Goal: Navigation & Orientation: Find specific page/section

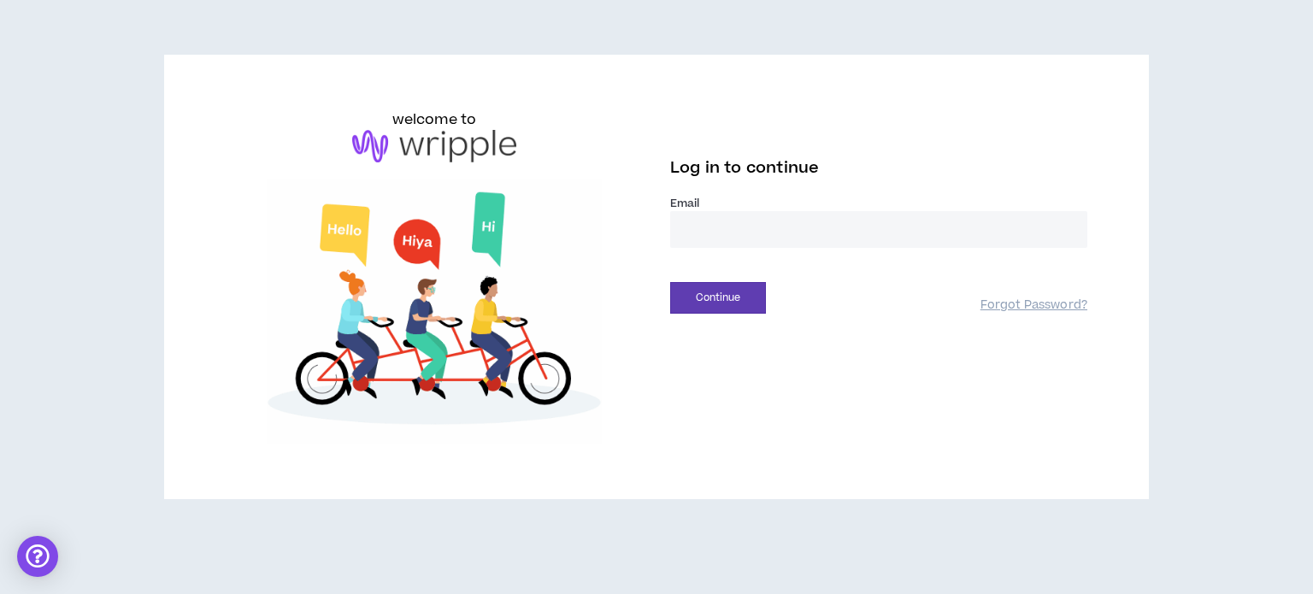
drag, startPoint x: 708, startPoint y: 221, endPoint x: 704, endPoint y: 232, distance: 11.6
click at [708, 221] on input "email" at bounding box center [878, 229] width 417 height 37
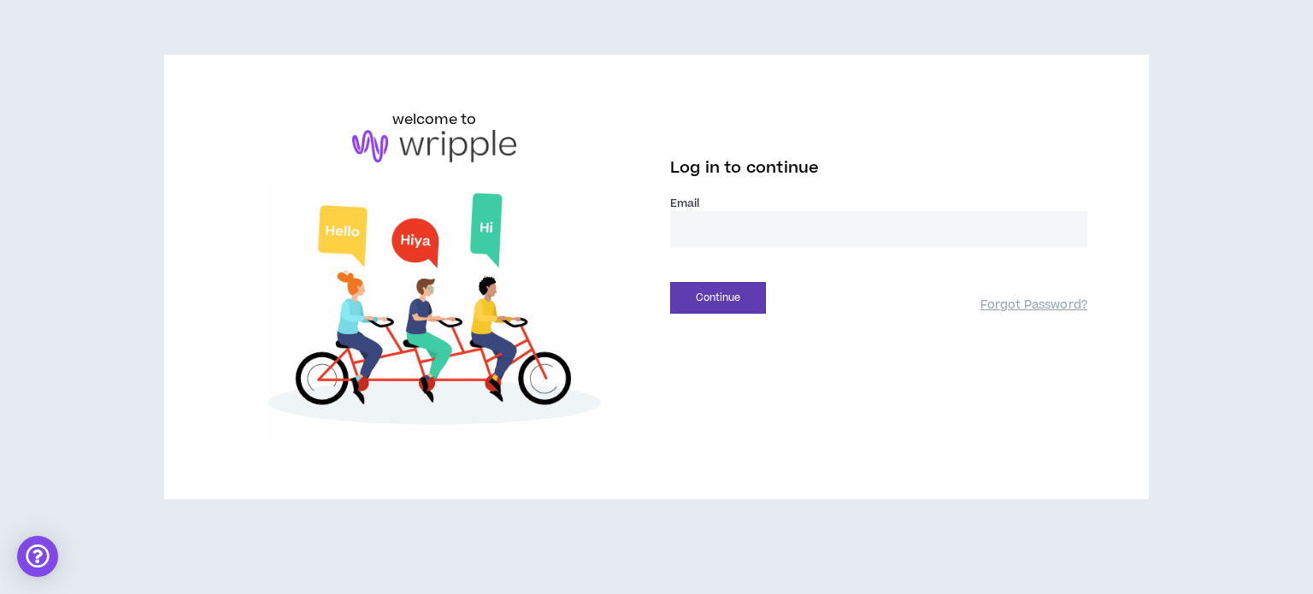
type input "**********"
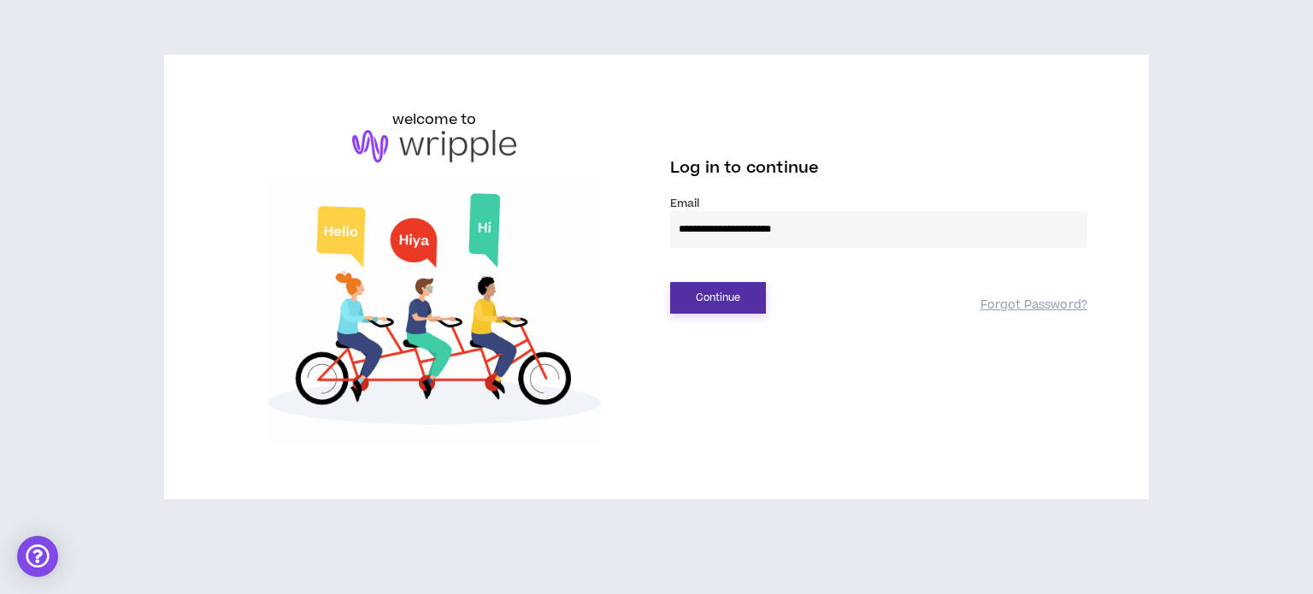
click at [727, 302] on button "Continue" at bounding box center [718, 298] width 96 height 32
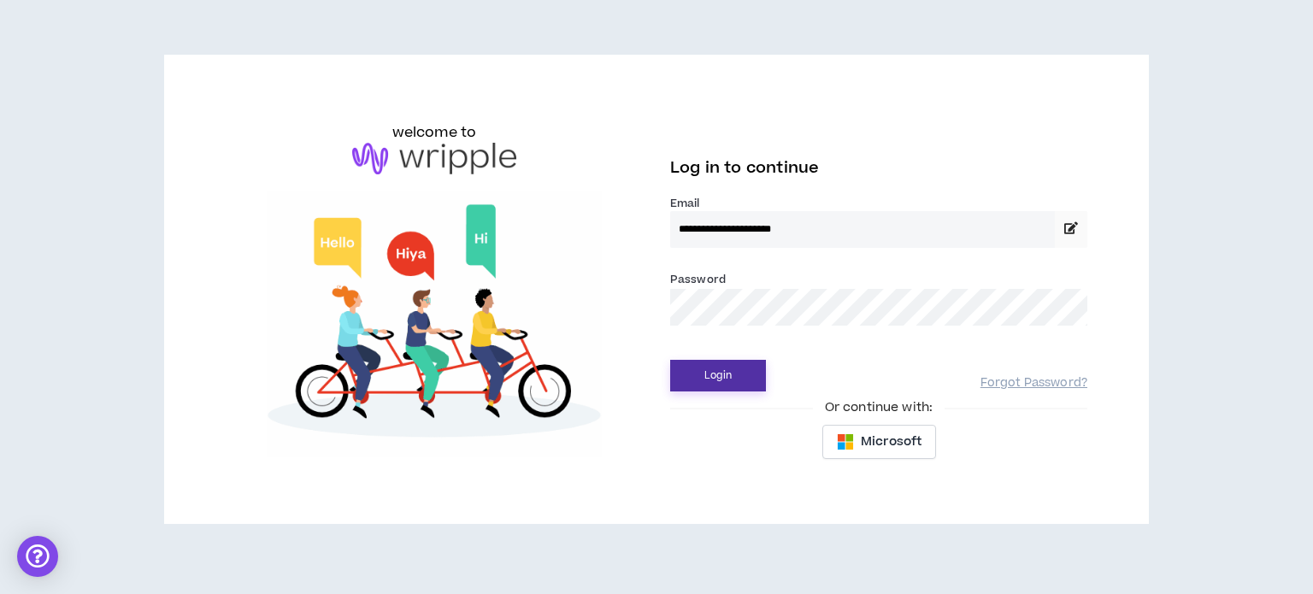
click at [725, 380] on button "Login" at bounding box center [718, 376] width 96 height 32
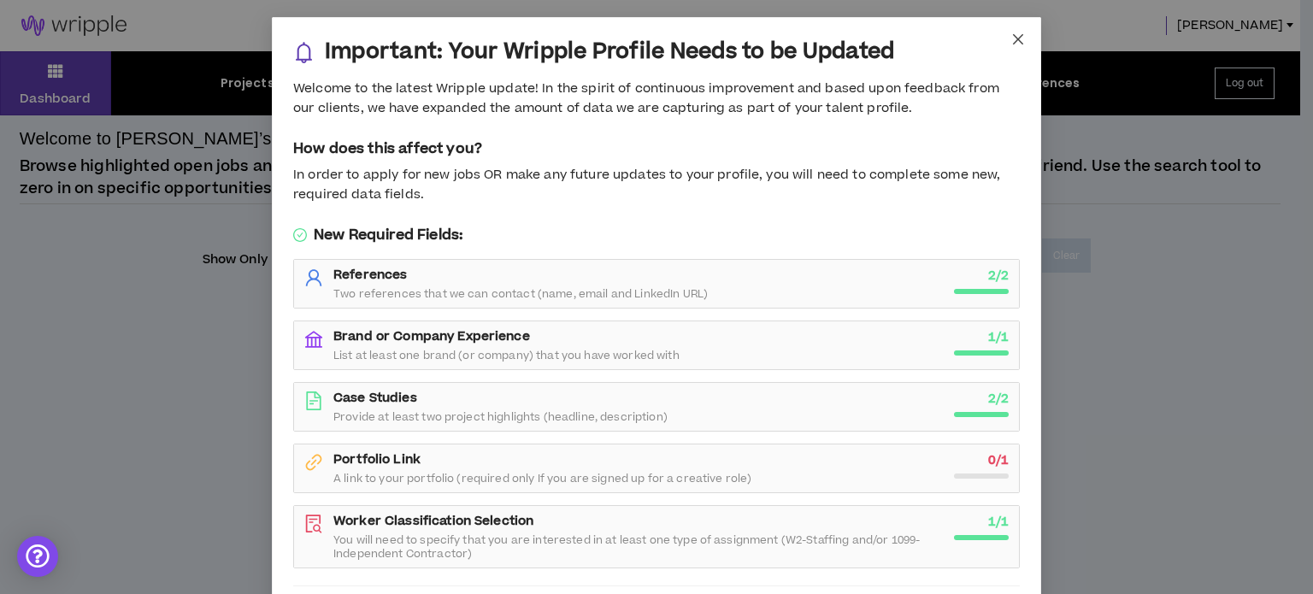
click at [1011, 44] on icon "close" at bounding box center [1018, 39] width 14 height 14
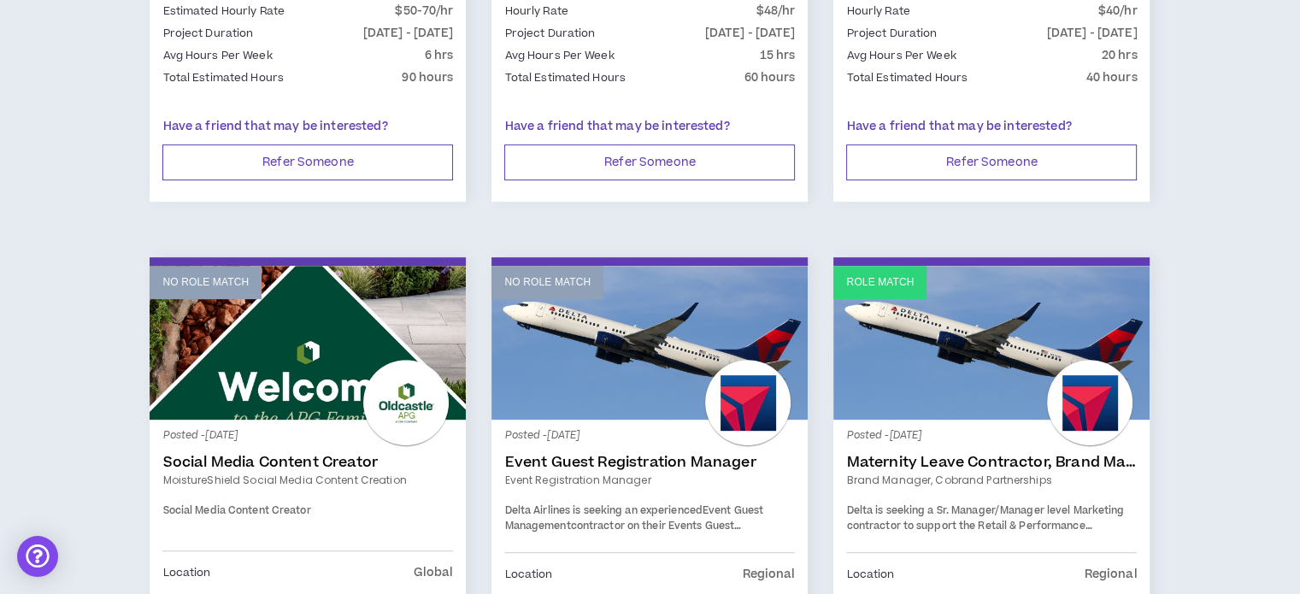
scroll to position [427, 0]
